Goal: Information Seeking & Learning: Check status

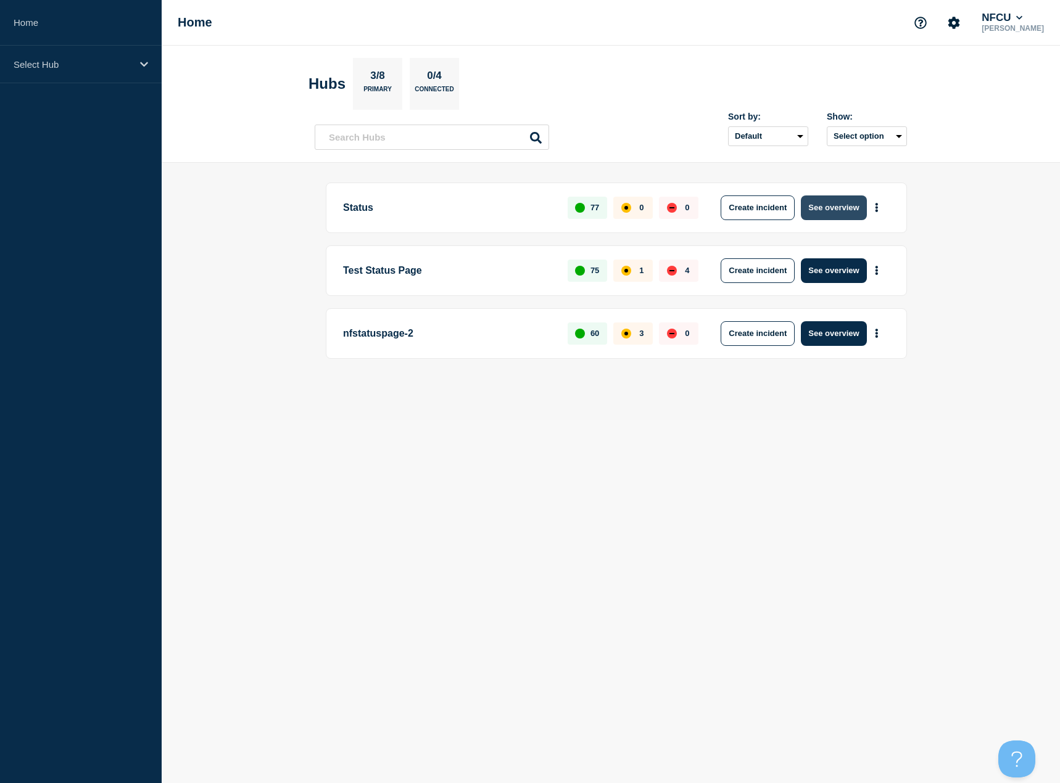
click at [830, 202] on button "See overview" at bounding box center [833, 208] width 65 height 25
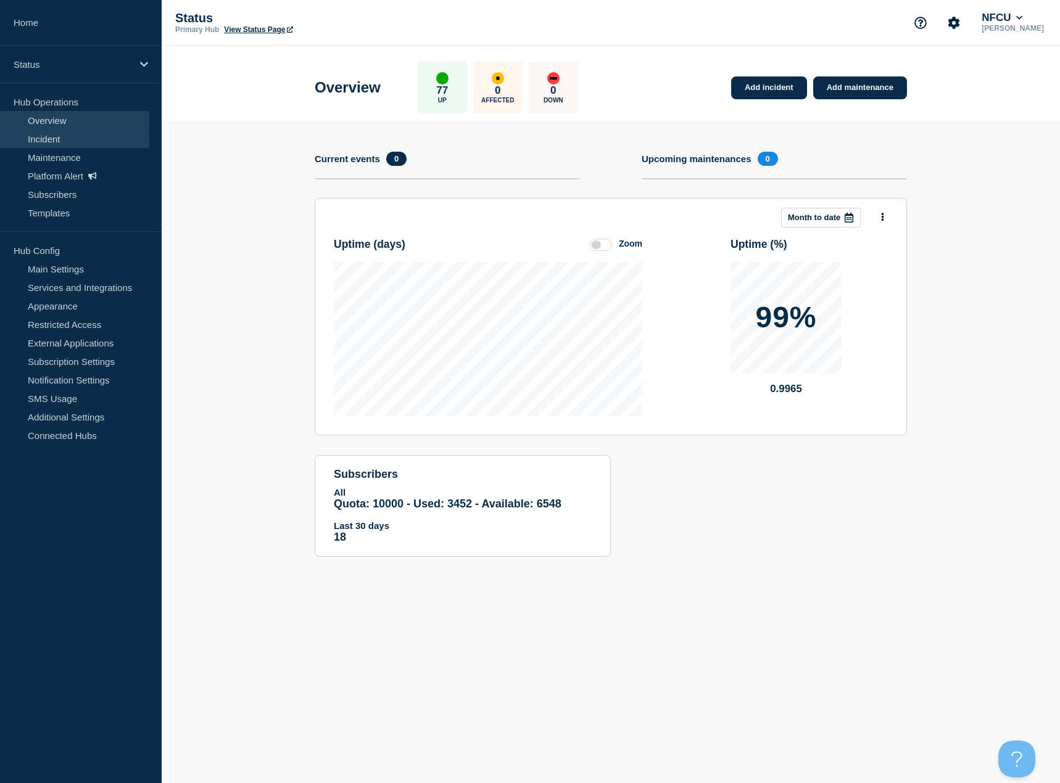
click at [44, 145] on link "Incident" at bounding box center [74, 139] width 149 height 19
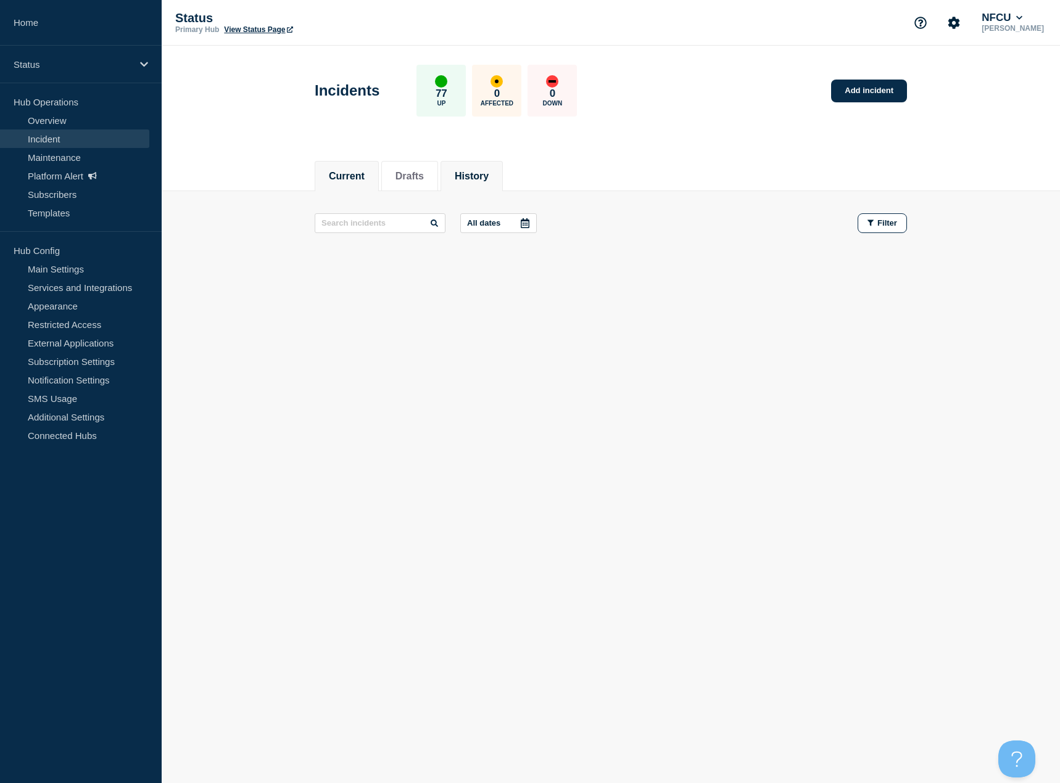
click at [473, 175] on button "History" at bounding box center [472, 176] width 34 height 11
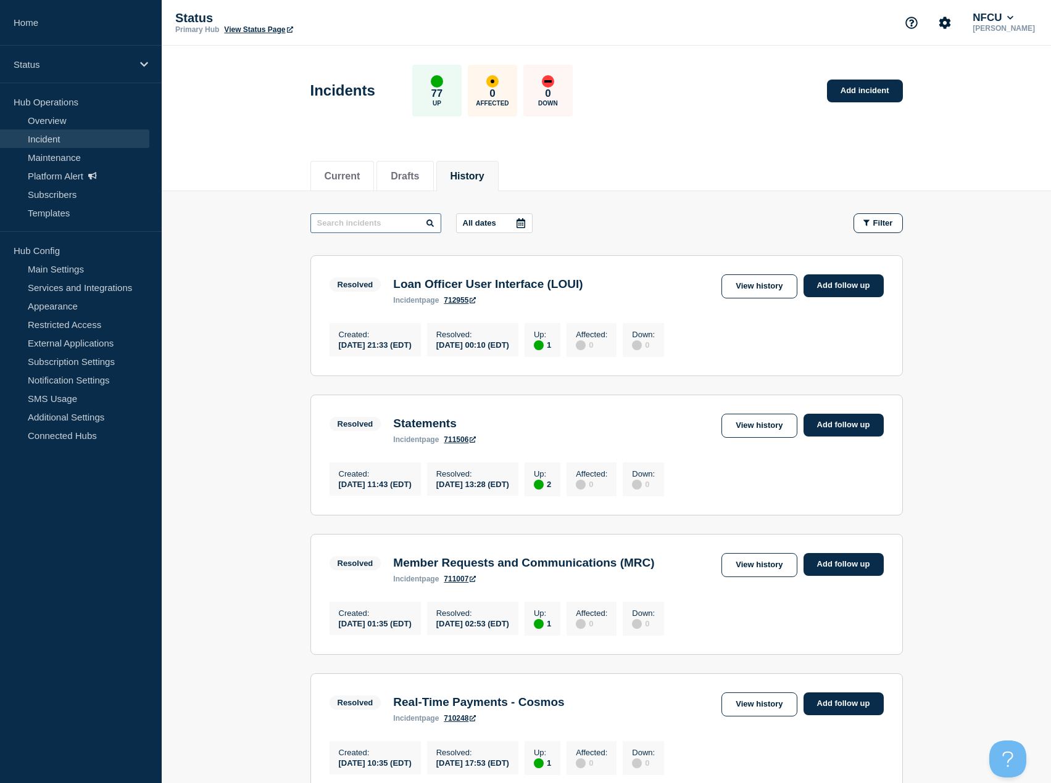
click at [350, 221] on input "text" at bounding box center [375, 223] width 131 height 20
type input "alvaria"
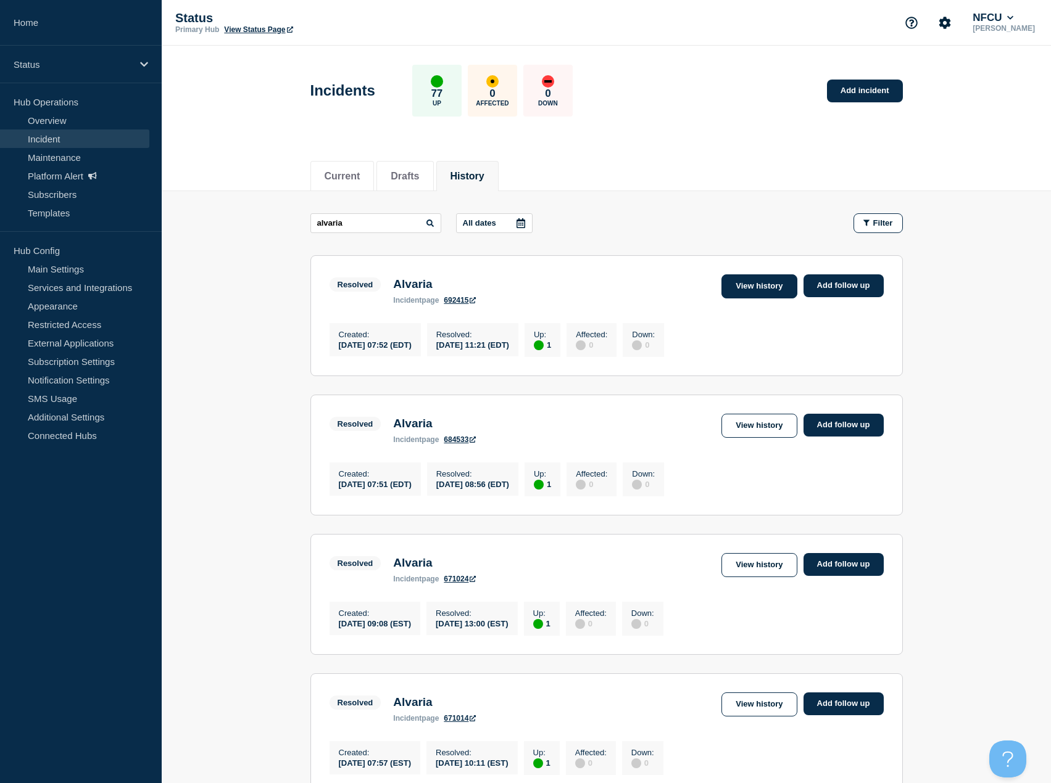
click at [745, 291] on link "View history" at bounding box center [758, 287] width 75 height 24
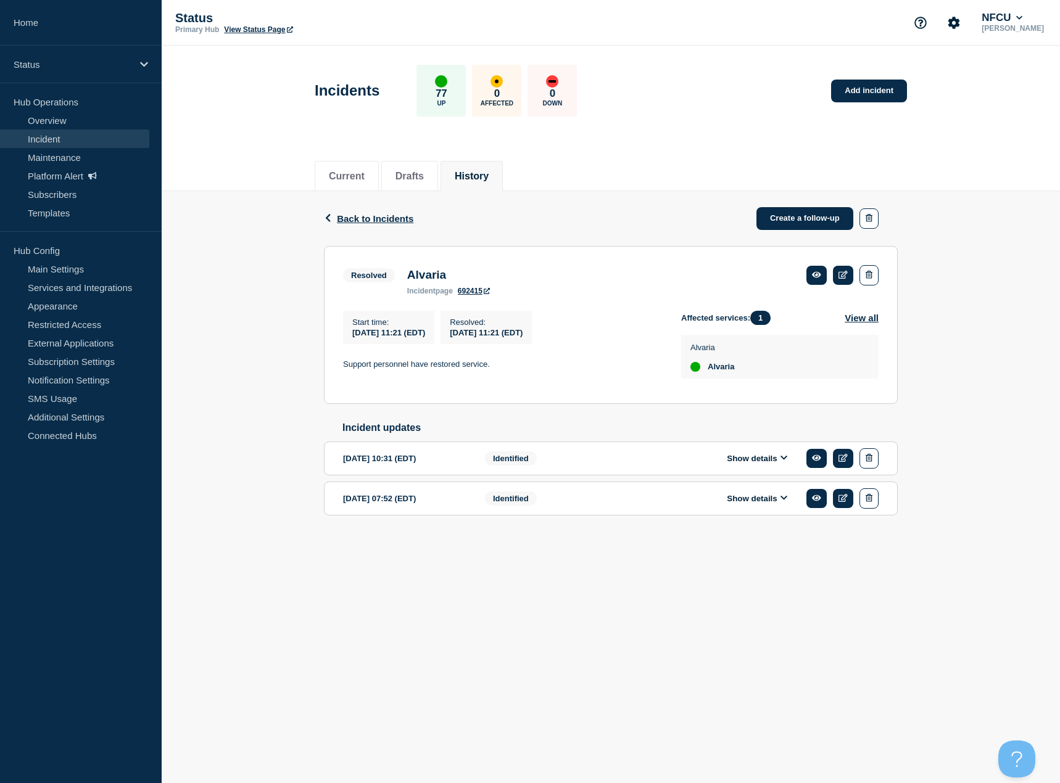
click at [767, 464] on button "Show details" at bounding box center [757, 458] width 68 height 10
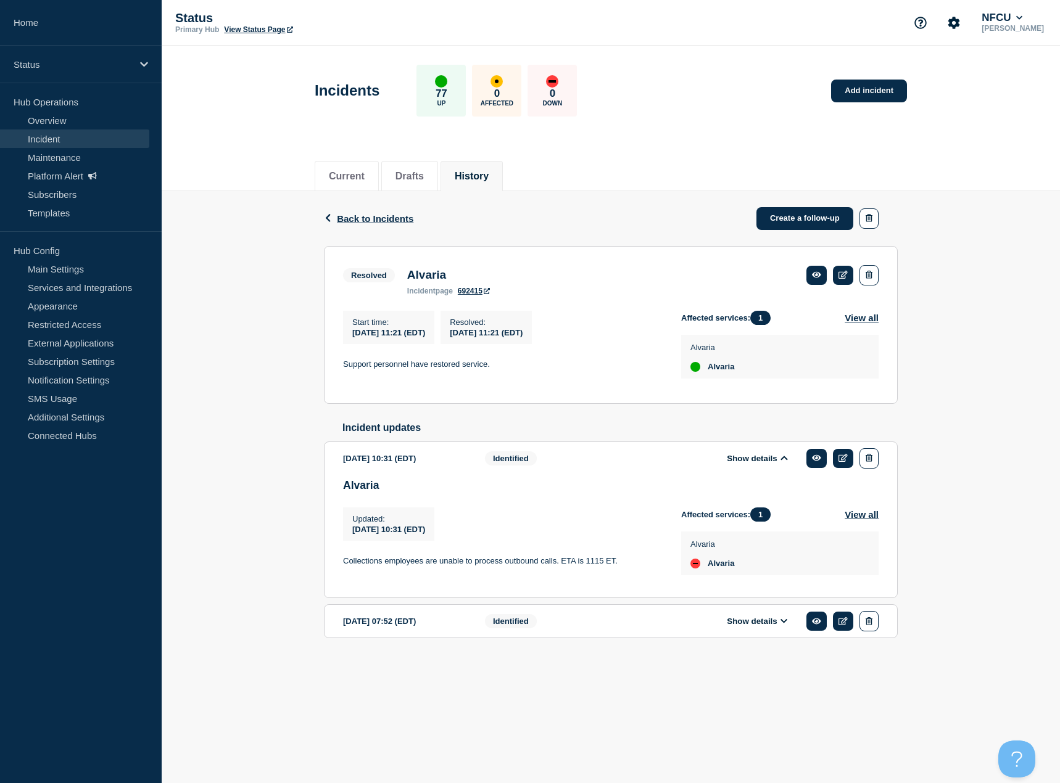
click at [755, 627] on button "Show details" at bounding box center [757, 621] width 68 height 10
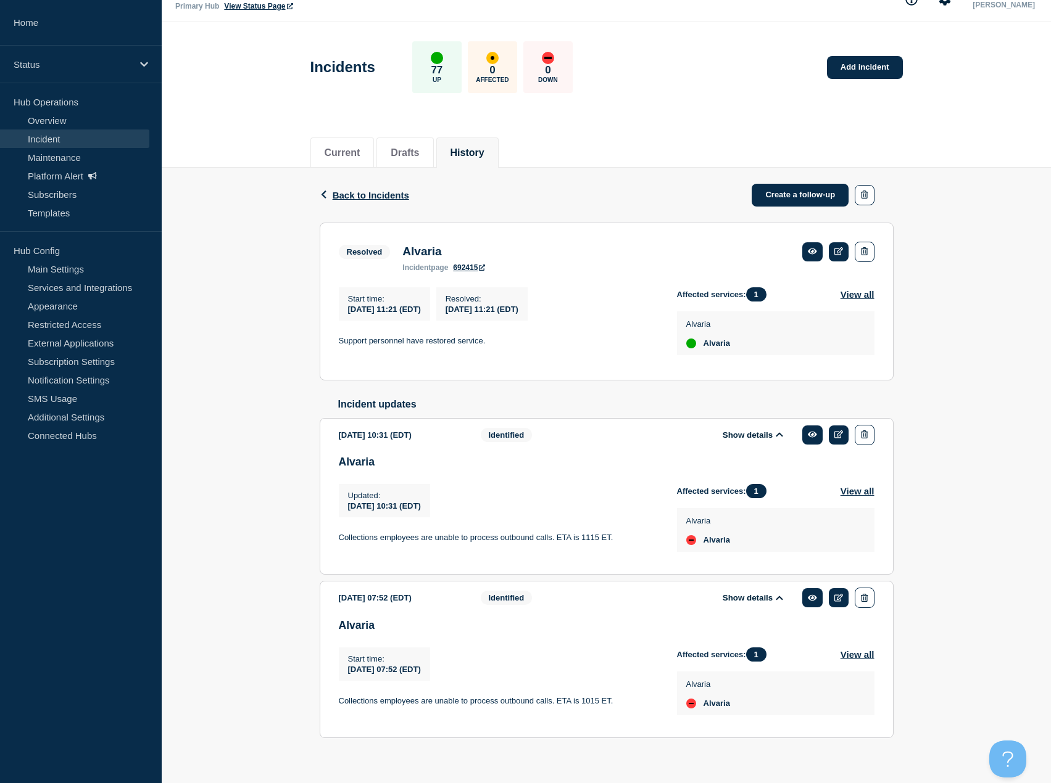
scroll to position [46, 0]
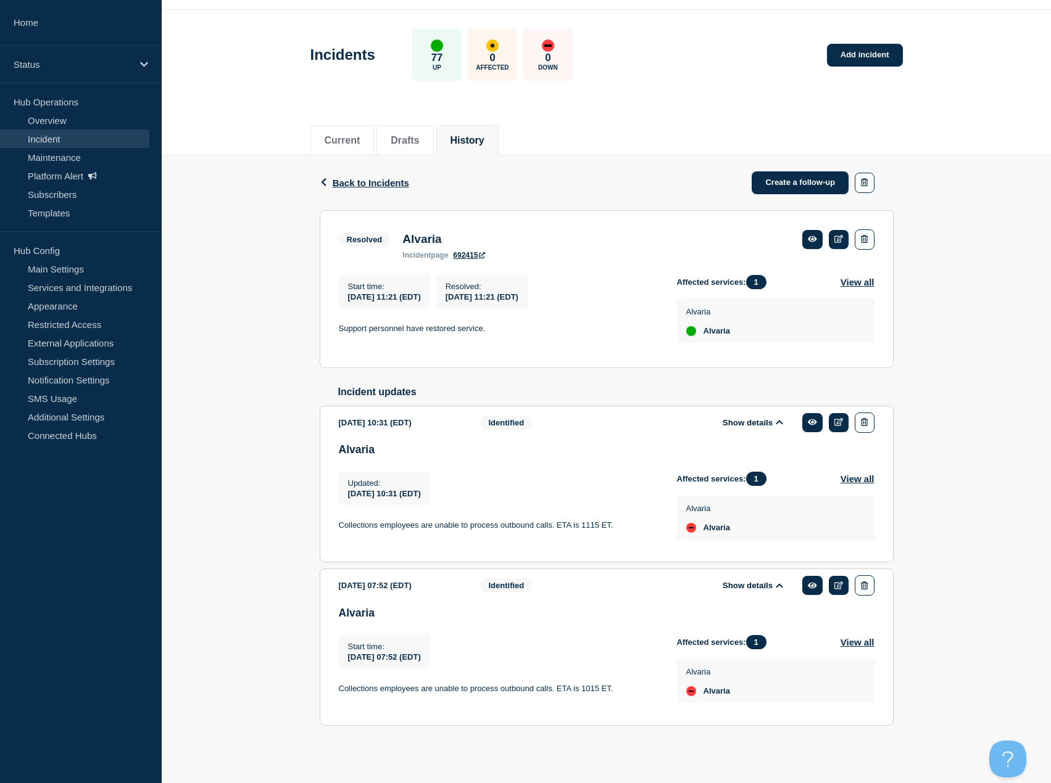
click at [204, 357] on div "Back Back to Incidents Create a follow-up Resolved Alvaria Start time [DATE] 11…" at bounding box center [606, 459] width 889 height 609
click at [356, 178] on span "Back to Incidents" at bounding box center [370, 183] width 76 height 10
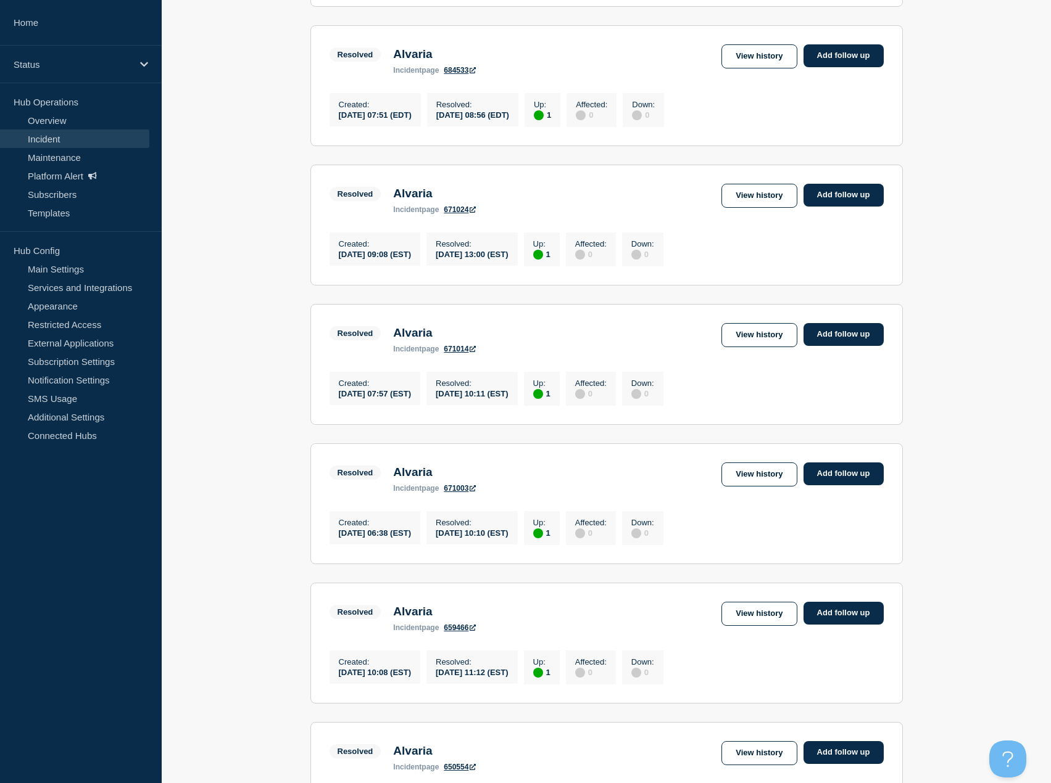
scroll to position [370, 0]
click at [758, 342] on link "View history" at bounding box center [758, 335] width 75 height 24
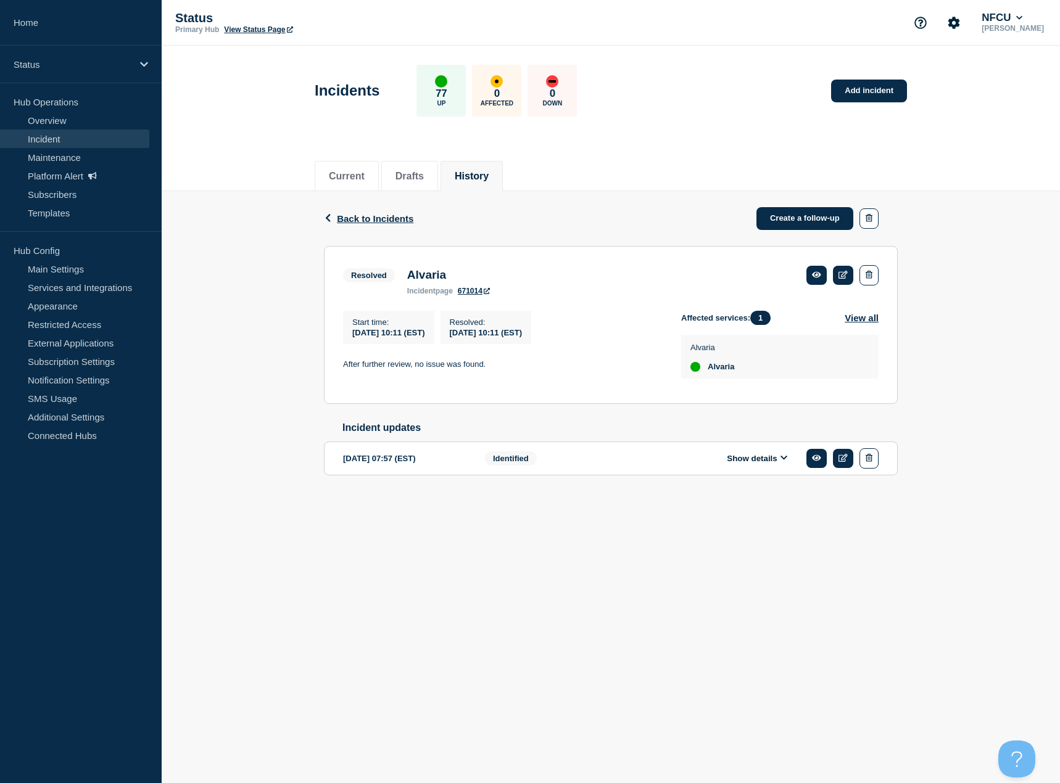
click at [487, 180] on button "History" at bounding box center [472, 176] width 34 height 11
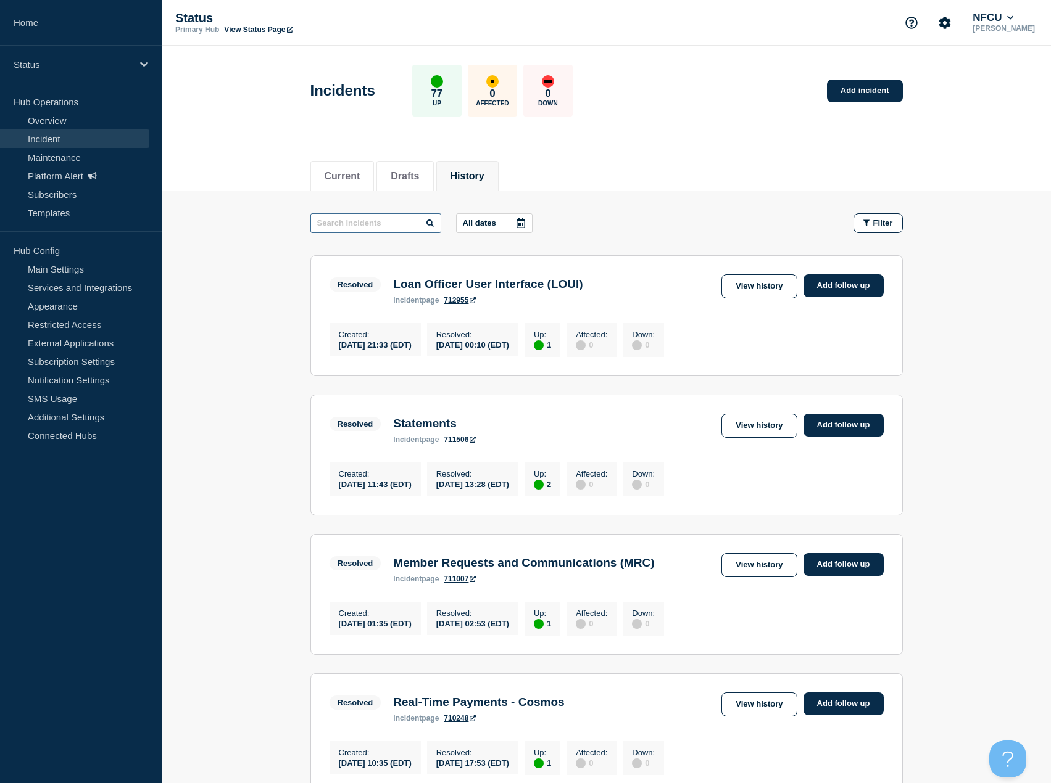
click at [374, 222] on input "text" at bounding box center [375, 223] width 131 height 20
click at [349, 226] on input "a" at bounding box center [375, 223] width 131 height 20
type input "alvaria"
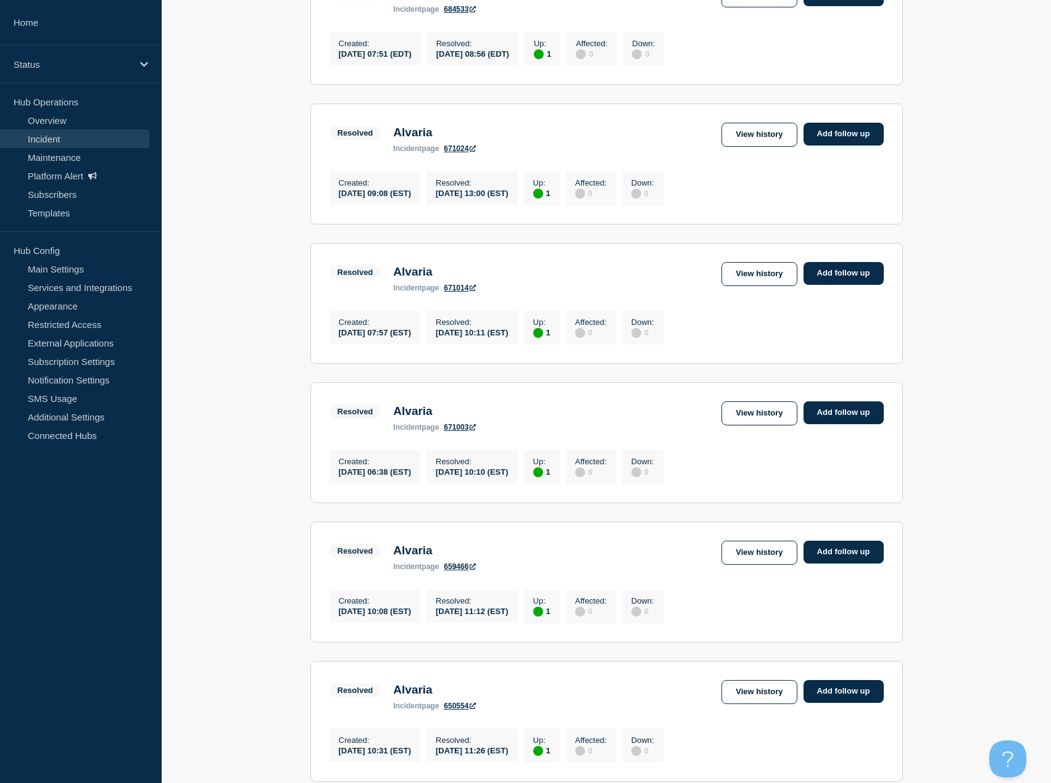
scroll to position [432, 0]
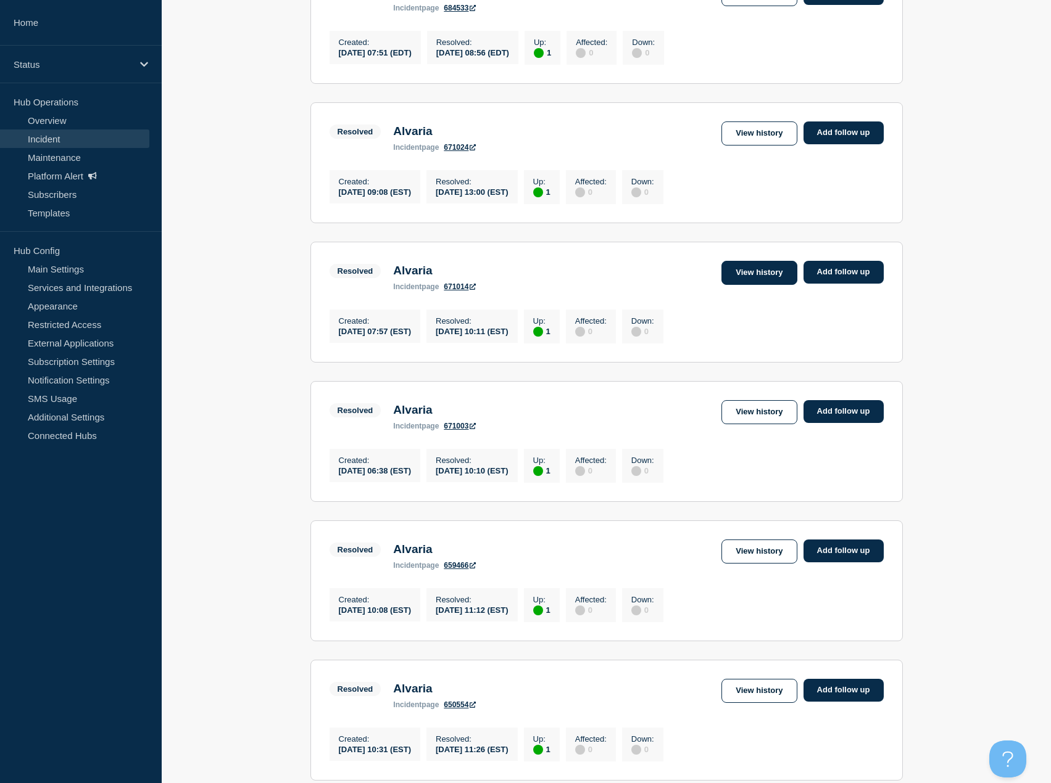
click at [758, 283] on link "View history" at bounding box center [758, 273] width 75 height 24
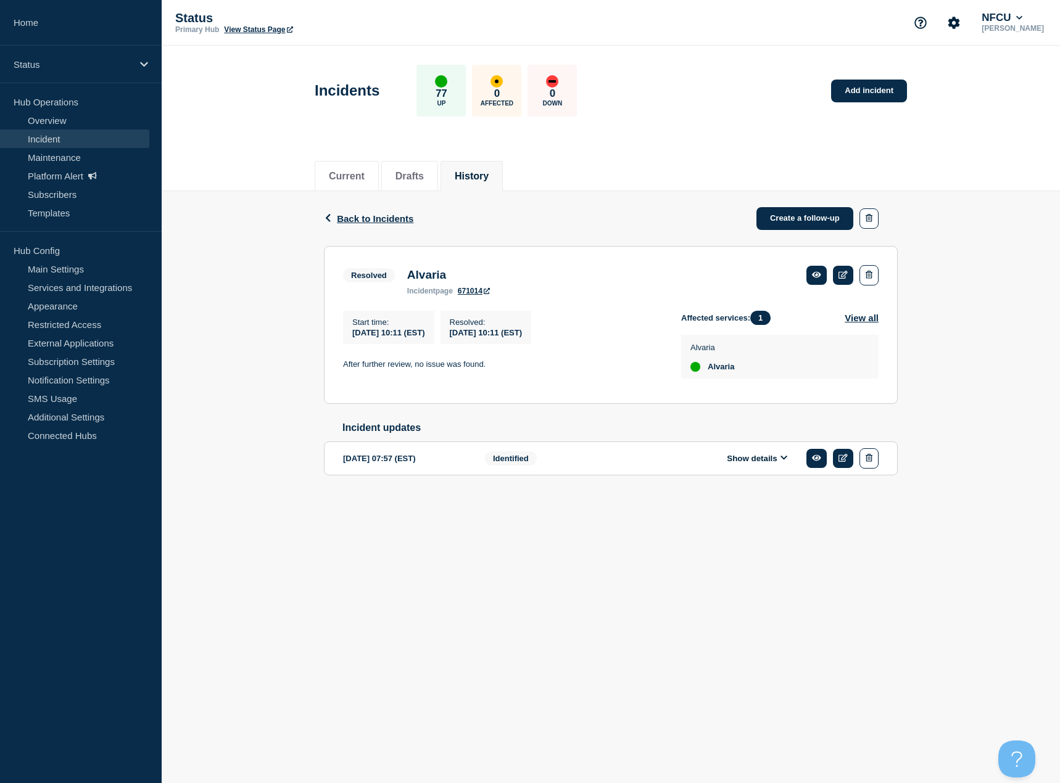
click at [766, 461] on button "Show details" at bounding box center [757, 458] width 68 height 10
click at [360, 216] on span "Back to Incidents" at bounding box center [375, 218] width 76 height 10
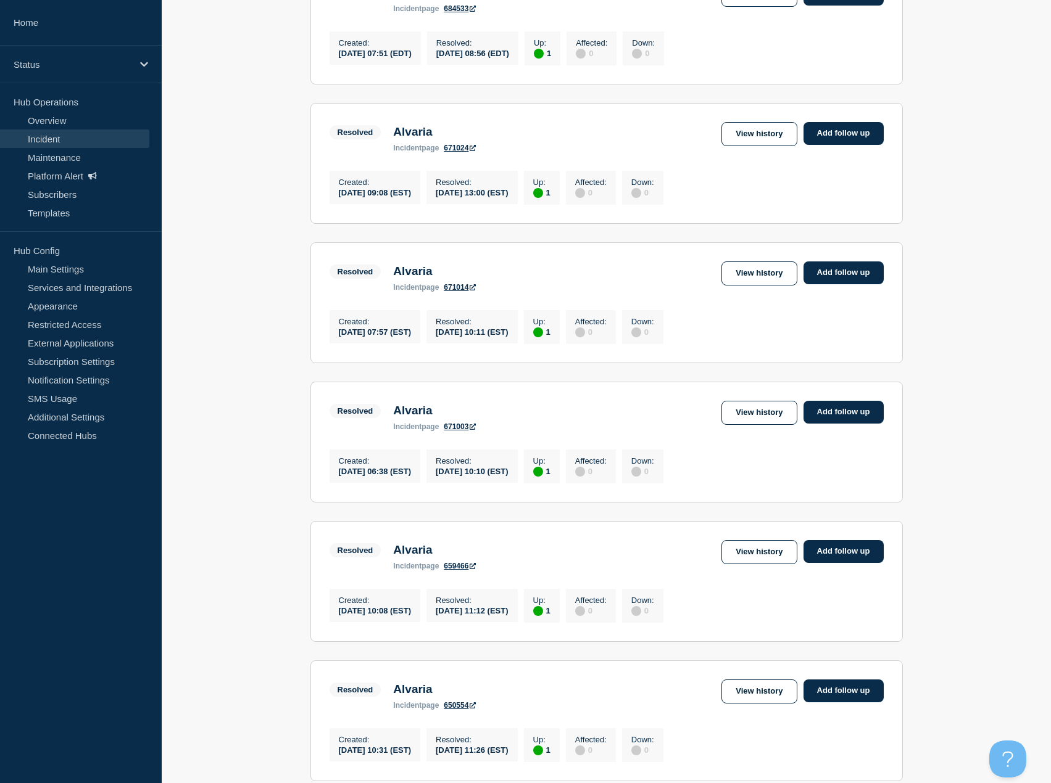
scroll to position [432, 0]
click at [754, 703] on link "View history" at bounding box center [758, 691] width 75 height 24
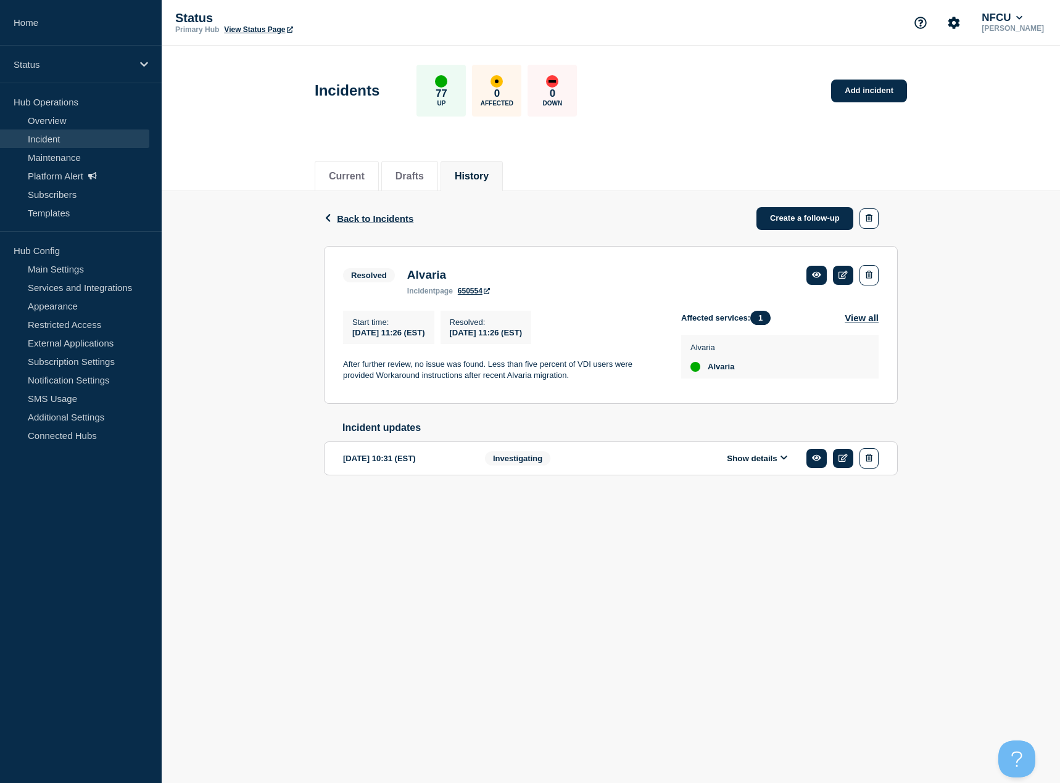
click at [775, 464] on button "Show details" at bounding box center [757, 458] width 68 height 10
click at [257, 474] on div "Back Back to Incidents Create a follow-up Resolved Alvaria Start time [DATE] 11…" at bounding box center [611, 414] width 898 height 447
click at [351, 215] on span "Back to Incidents" at bounding box center [375, 218] width 76 height 10
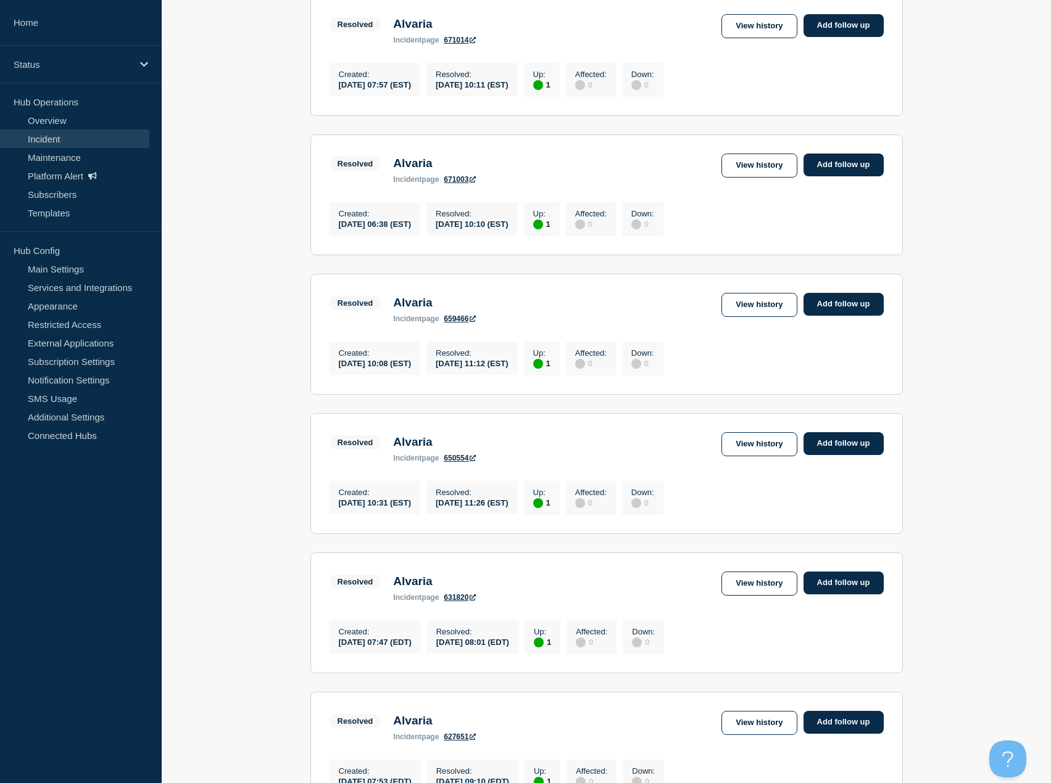
scroll to position [1065, 0]
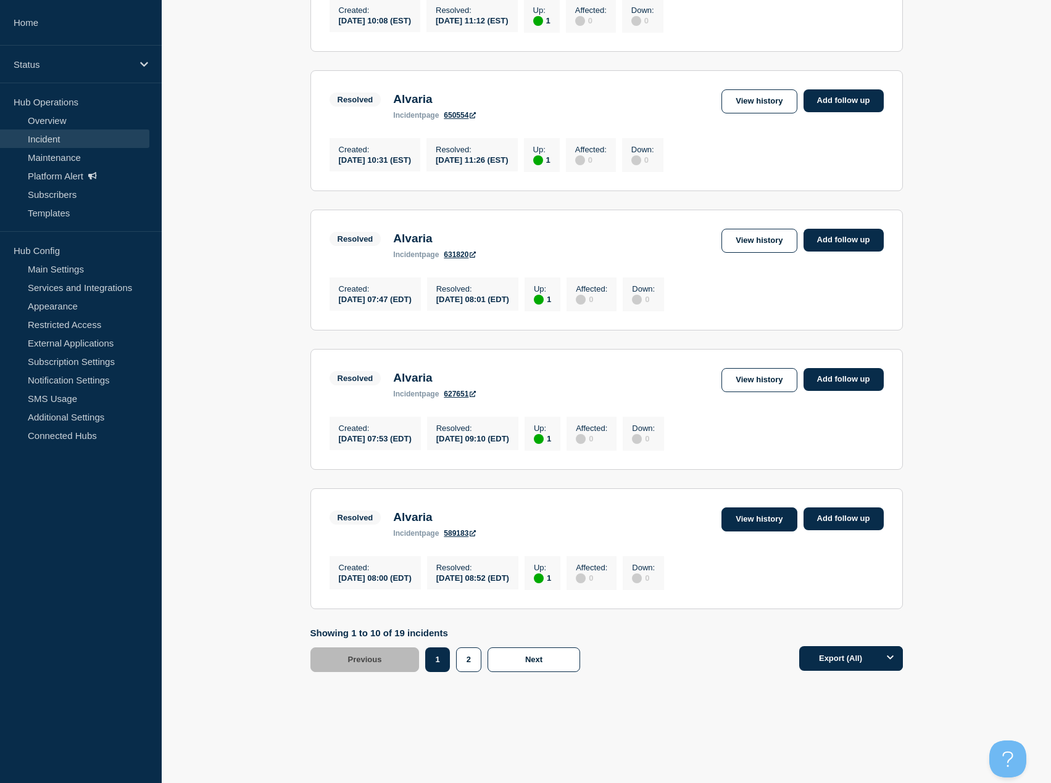
click at [743, 516] on link "View history" at bounding box center [758, 520] width 75 height 24
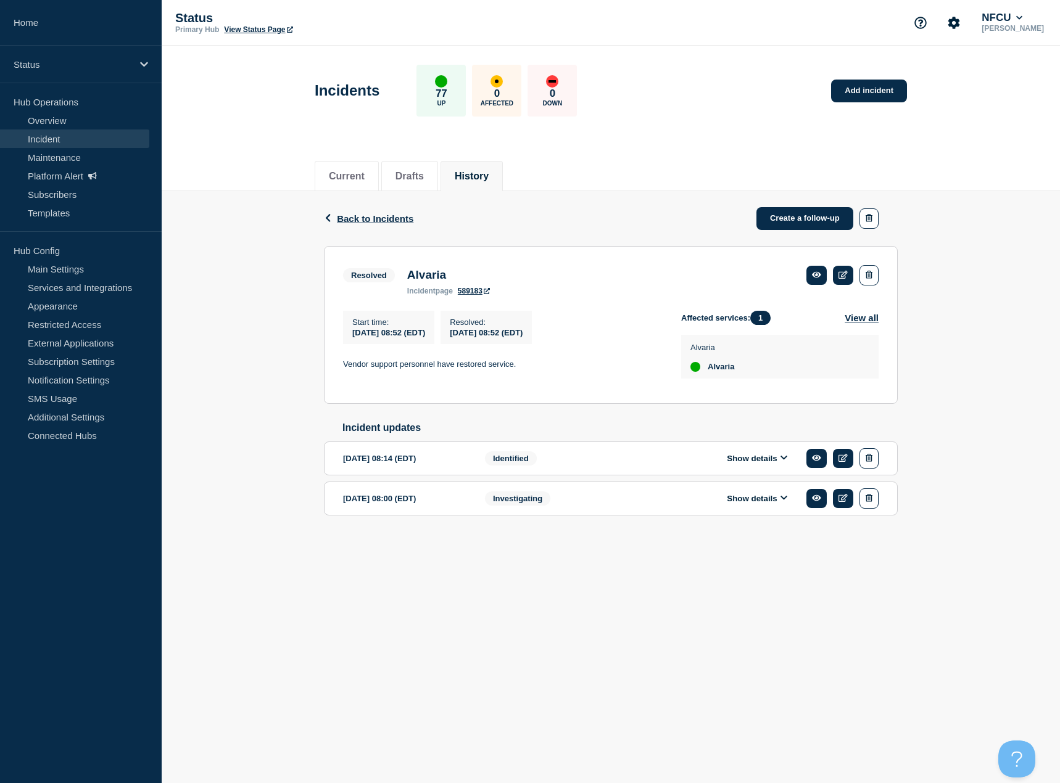
click at [763, 464] on button "Show details" at bounding box center [757, 458] width 68 height 10
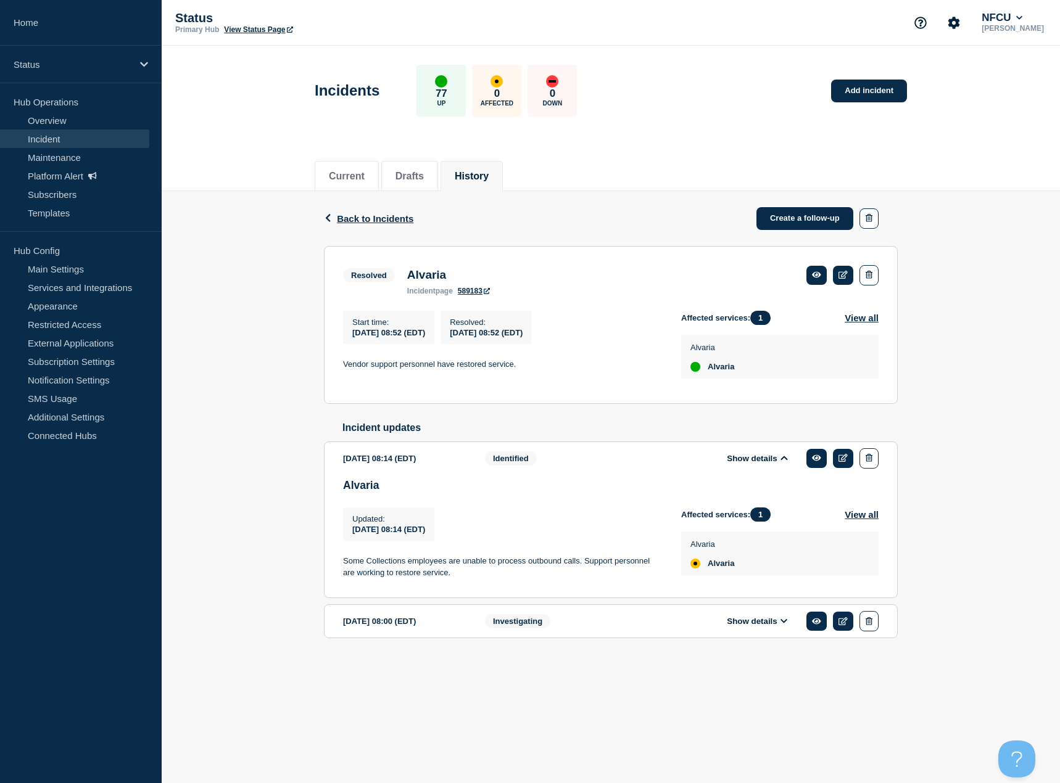
click at [270, 460] on div "Back Back to Incidents Create a follow-up Resolved Alvaria Start time [DATE] 08…" at bounding box center [611, 434] width 898 height 487
click at [766, 627] on button "Show details" at bounding box center [757, 621] width 68 height 10
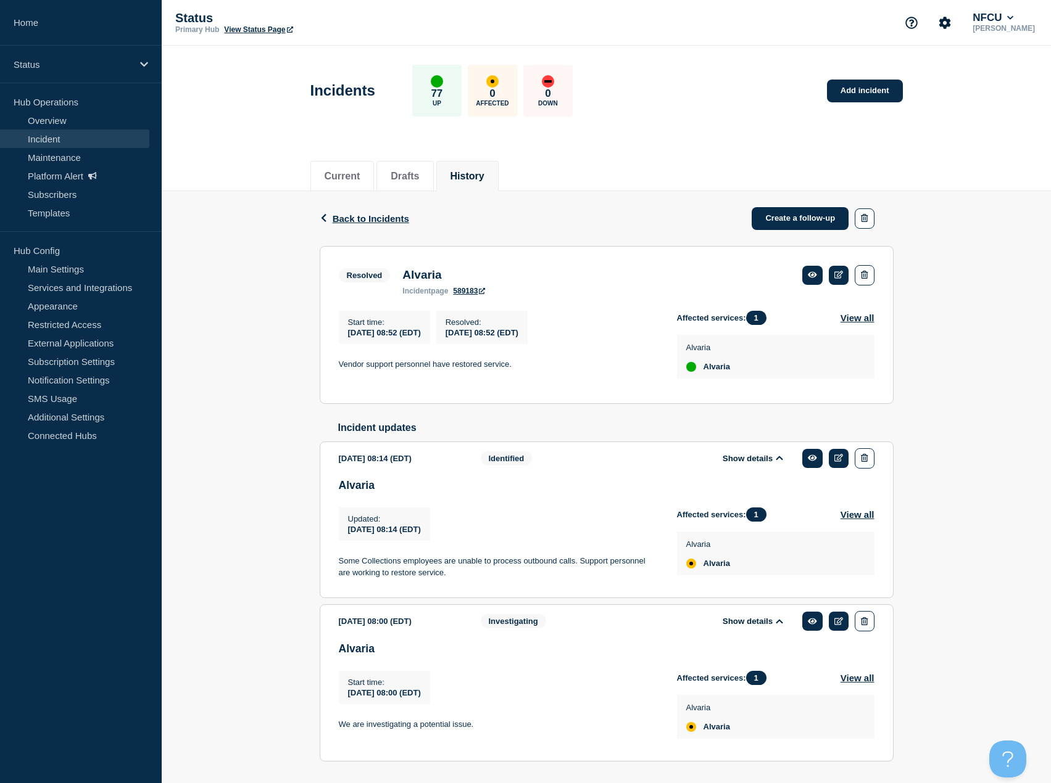
scroll to position [46, 0]
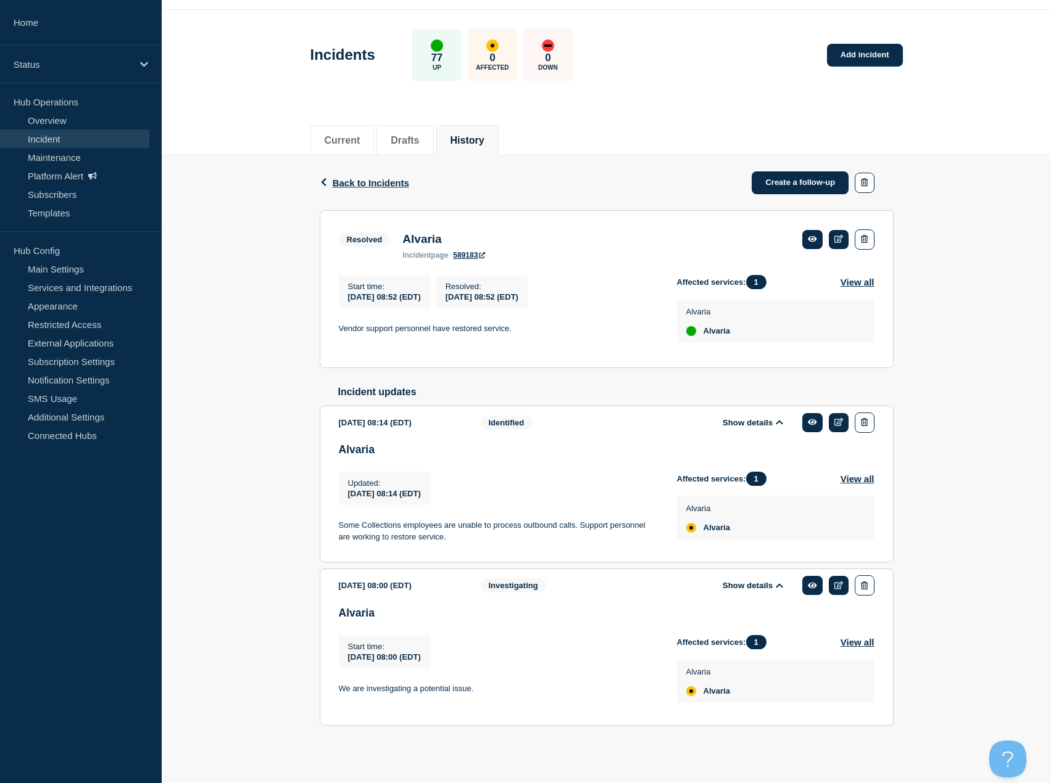
click at [241, 664] on div "Back Back to Incidents Create a follow-up Resolved Alvaria Start time [DATE] 08…" at bounding box center [606, 459] width 889 height 609
